Goal: Check status: Check status

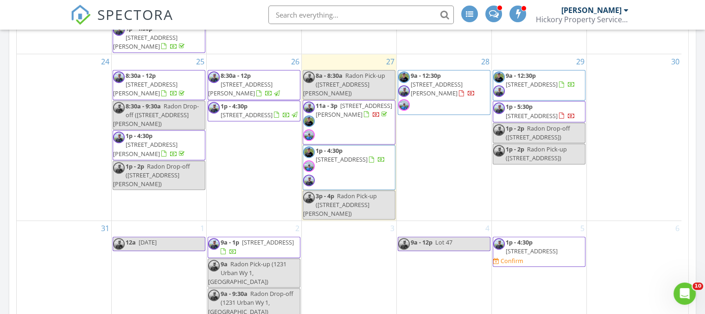
scroll to position [570, 0]
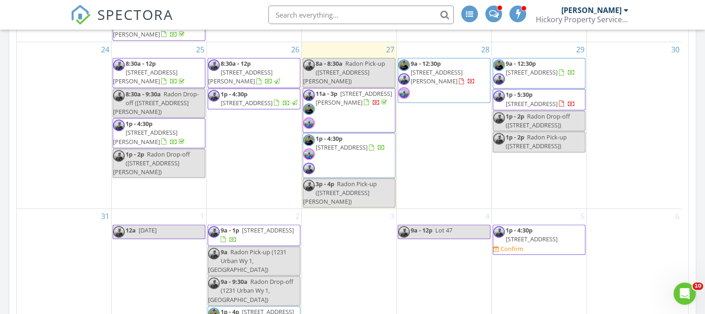
click at [263, 99] on span "[STREET_ADDRESS]" at bounding box center [246, 103] width 52 height 8
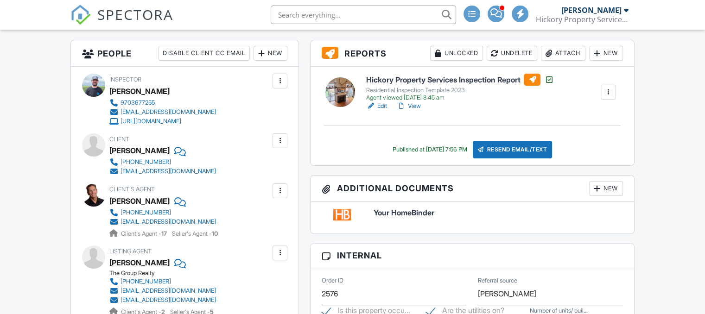
click at [415, 106] on link "View" at bounding box center [408, 105] width 24 height 9
